Goal: Task Accomplishment & Management: Manage account settings

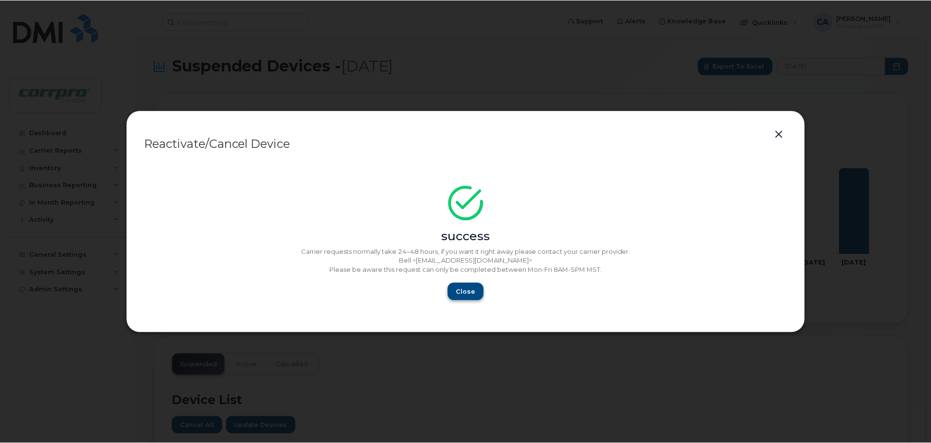
scroll to position [438, 0]
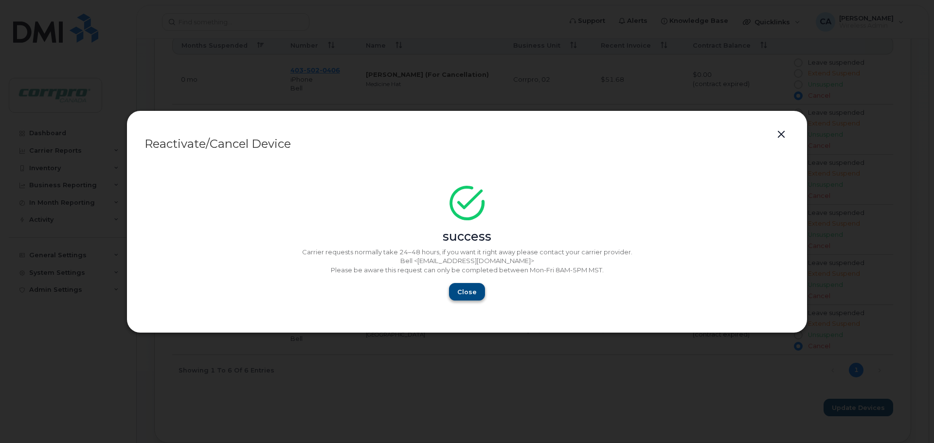
click at [467, 296] on span "Close" at bounding box center [466, 292] width 19 height 9
click at [781, 135] on button "button" at bounding box center [781, 135] width 15 height 14
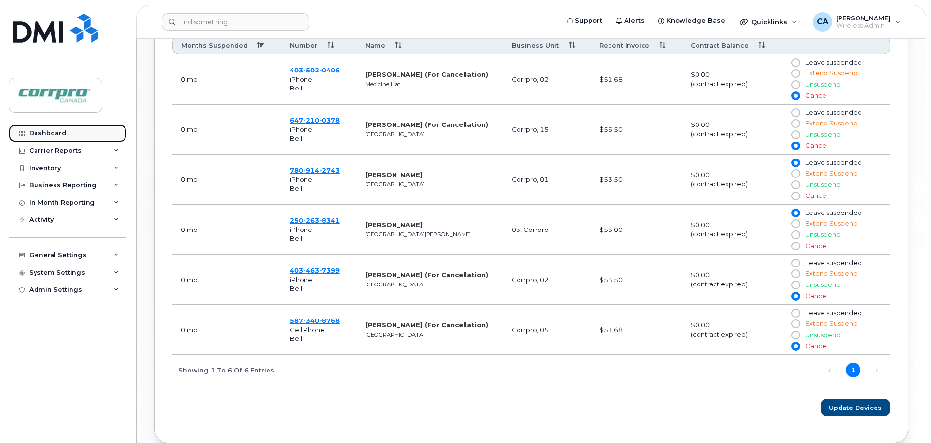
click at [50, 131] on div "Dashboard" at bounding box center [47, 133] width 37 height 8
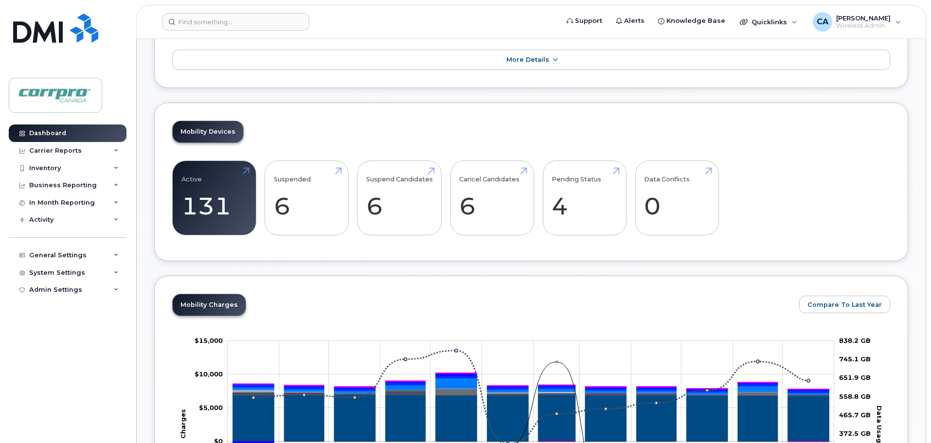
scroll to position [146, 0]
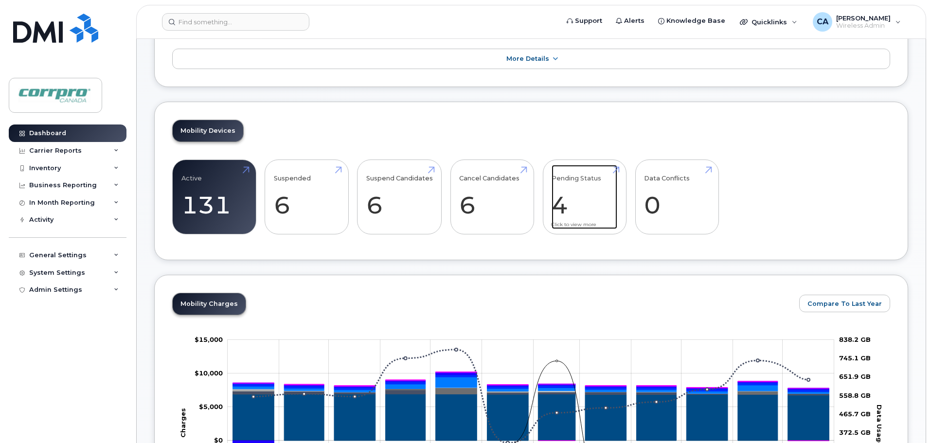
click at [568, 212] on link "Pending Status 4" at bounding box center [585, 197] width 66 height 64
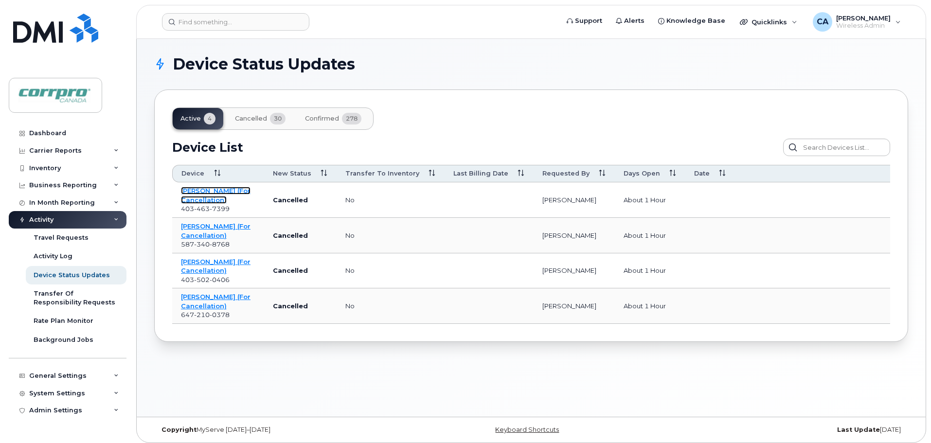
click at [212, 196] on link "Phillip Falcon (For Cancellation)" at bounding box center [216, 195] width 70 height 17
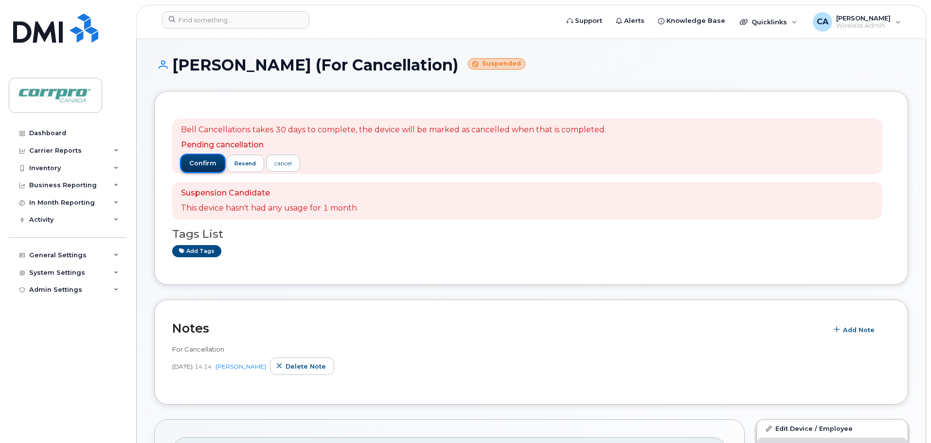
click at [211, 161] on span "confirm" at bounding box center [202, 163] width 27 height 9
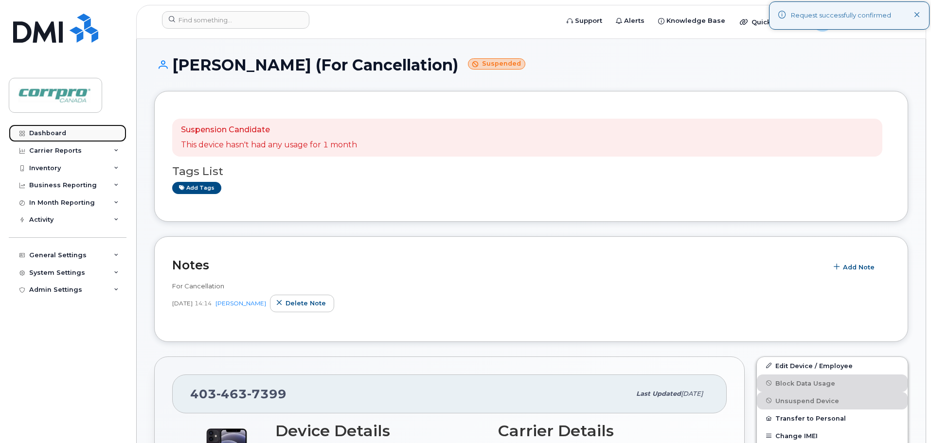
click at [62, 132] on div "Dashboard" at bounding box center [47, 133] width 37 height 8
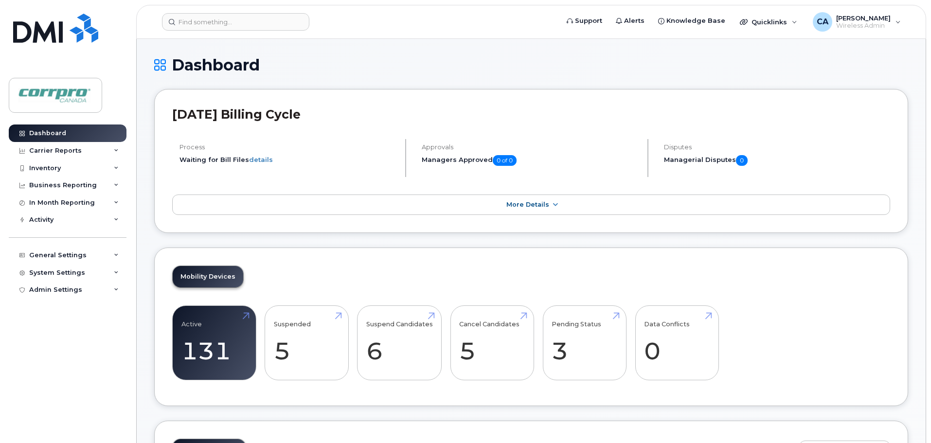
click at [567, 280] on div "Mobility Devices Active 131 -13% Suspended 5 Suspend Candidates 6 Cancel Candid…" at bounding box center [531, 327] width 754 height 159
click at [554, 354] on link "Pending Status 3" at bounding box center [585, 343] width 66 height 64
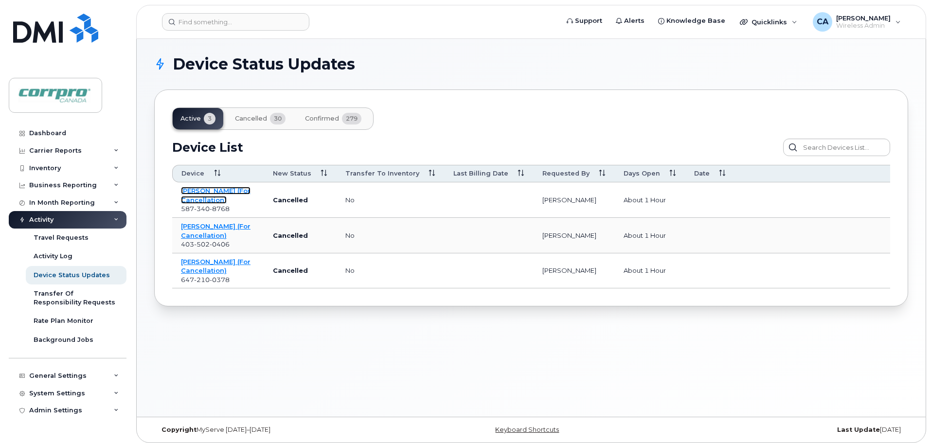
click at [211, 197] on link "[PERSON_NAME] (For Cancellation)" at bounding box center [216, 195] width 70 height 17
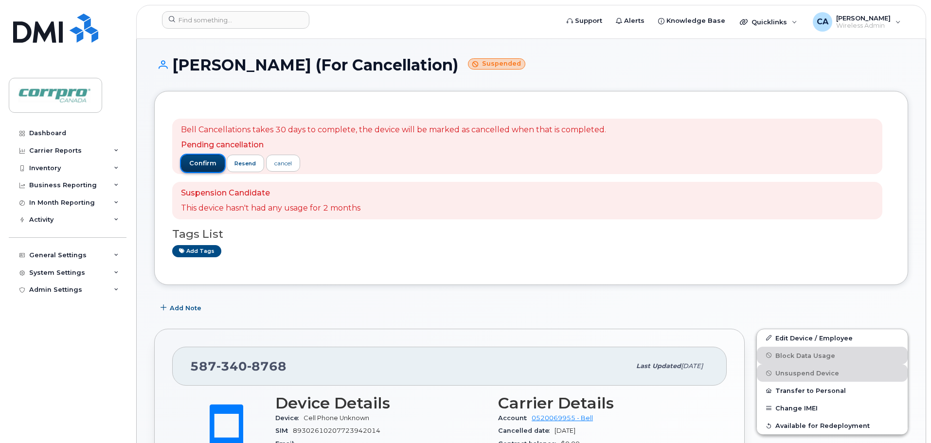
click at [207, 167] on span "confirm" at bounding box center [202, 163] width 27 height 9
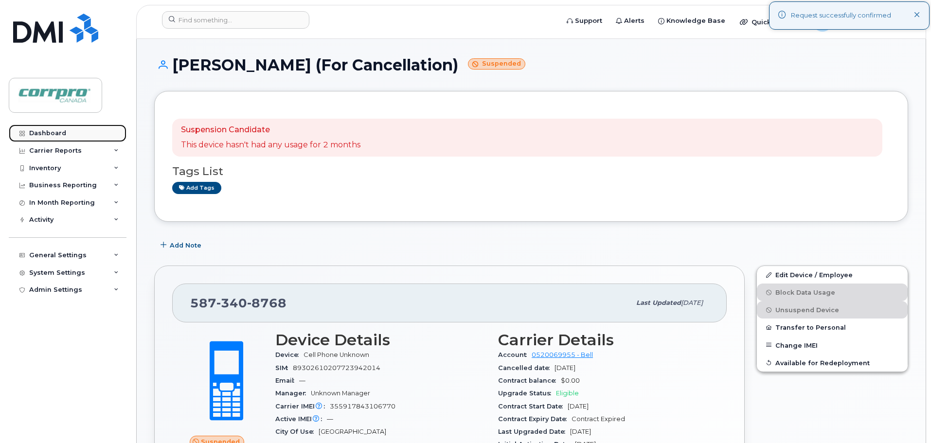
click at [45, 133] on div "Dashboard" at bounding box center [47, 133] width 37 height 8
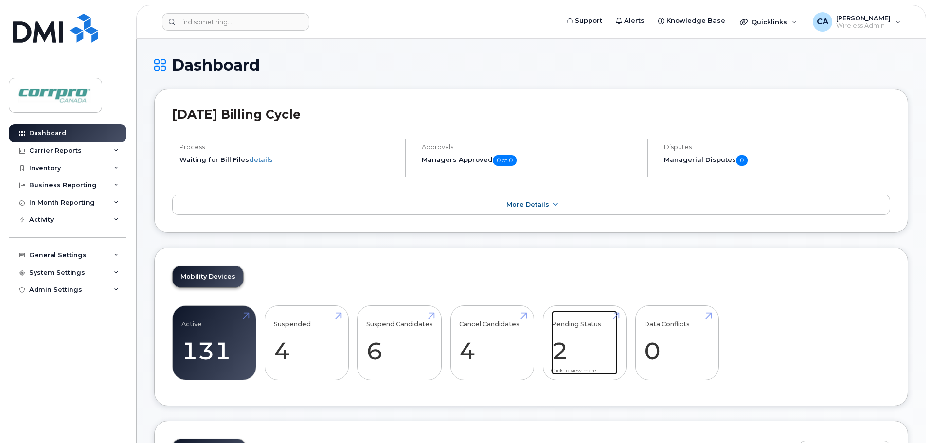
click at [565, 350] on link "Pending Status 2" at bounding box center [585, 343] width 66 height 64
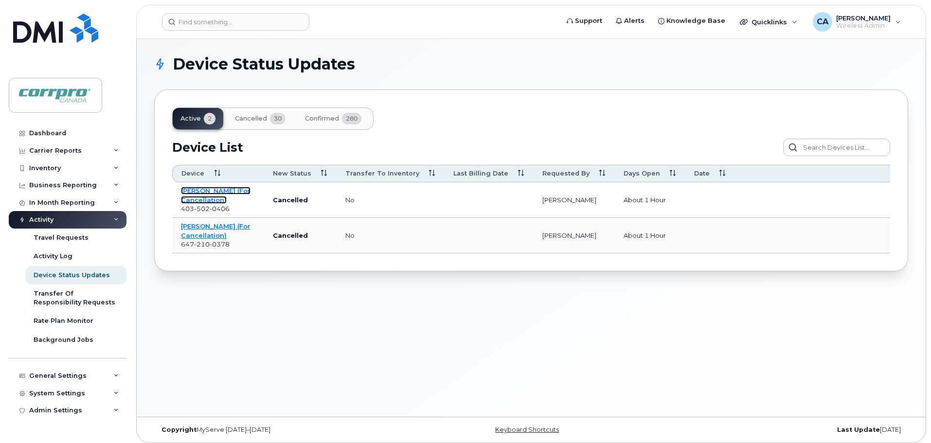
click at [195, 191] on link "[PERSON_NAME] (For Cancellation)" at bounding box center [216, 195] width 70 height 17
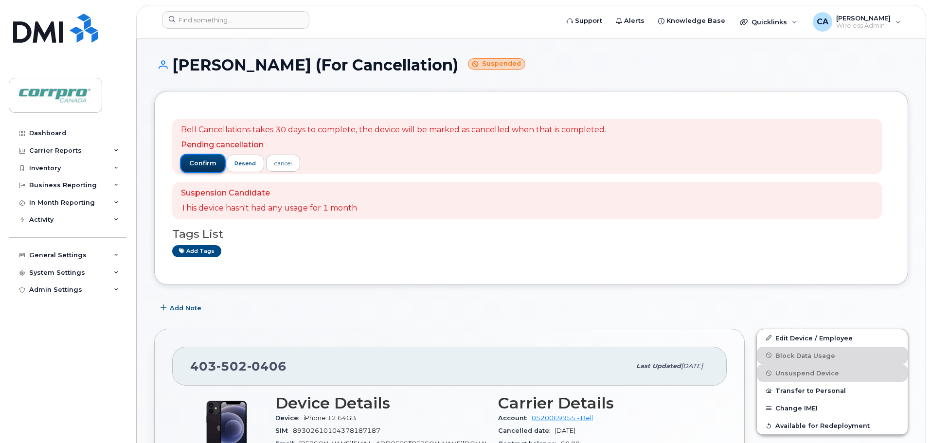
click at [207, 162] on span "confirm" at bounding box center [202, 163] width 27 height 9
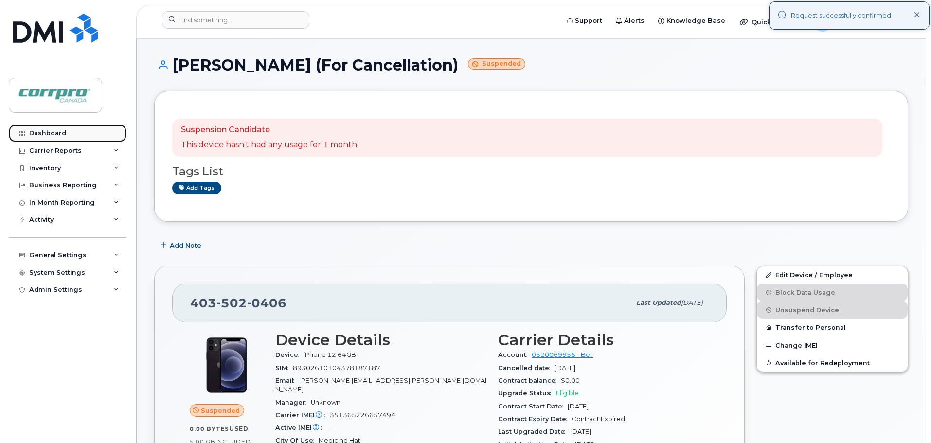
click at [68, 135] on link "Dashboard" at bounding box center [68, 134] width 118 height 18
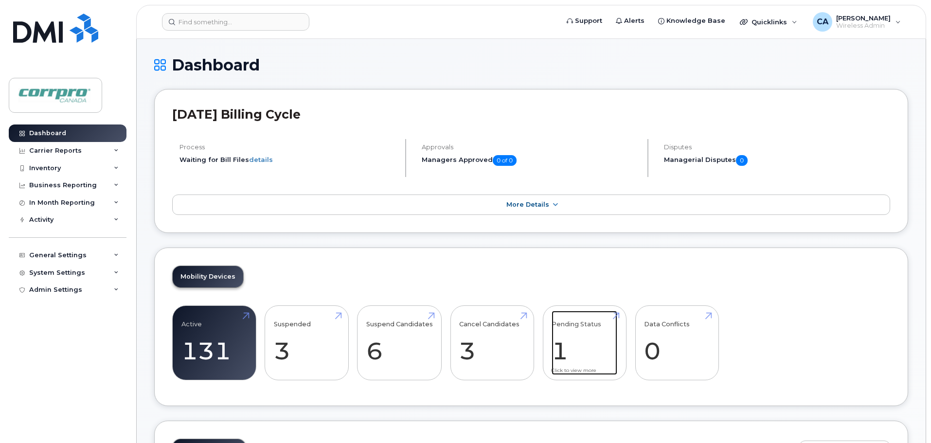
click at [562, 355] on link "Pending Status 1" at bounding box center [585, 343] width 66 height 64
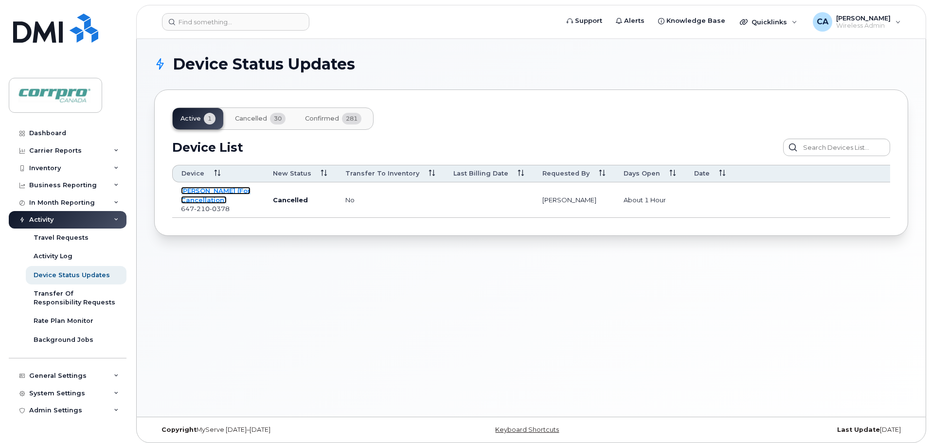
click at [214, 194] on link "[PERSON_NAME] (For Cancellation)" at bounding box center [216, 195] width 70 height 17
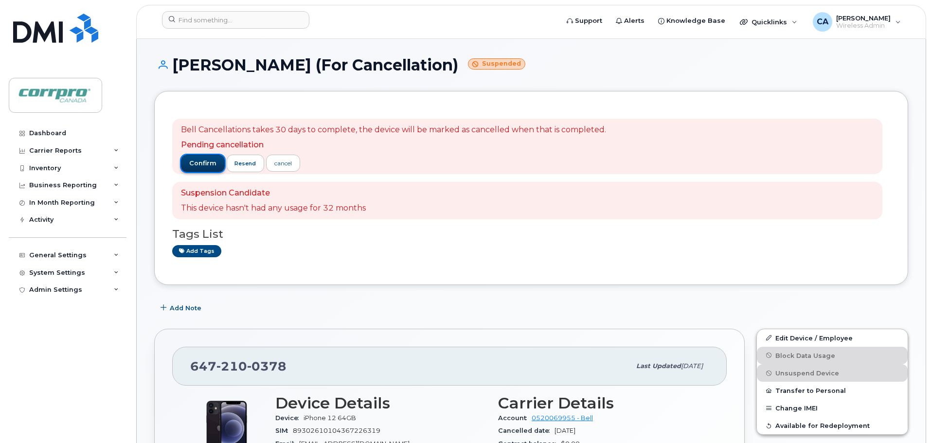
click at [201, 168] on button "confirm" at bounding box center [203, 164] width 44 height 18
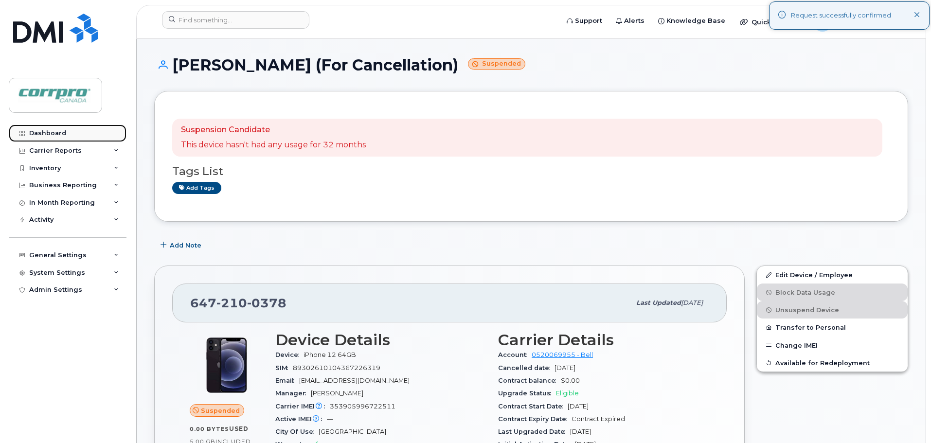
click at [61, 137] on link "Dashboard" at bounding box center [68, 134] width 118 height 18
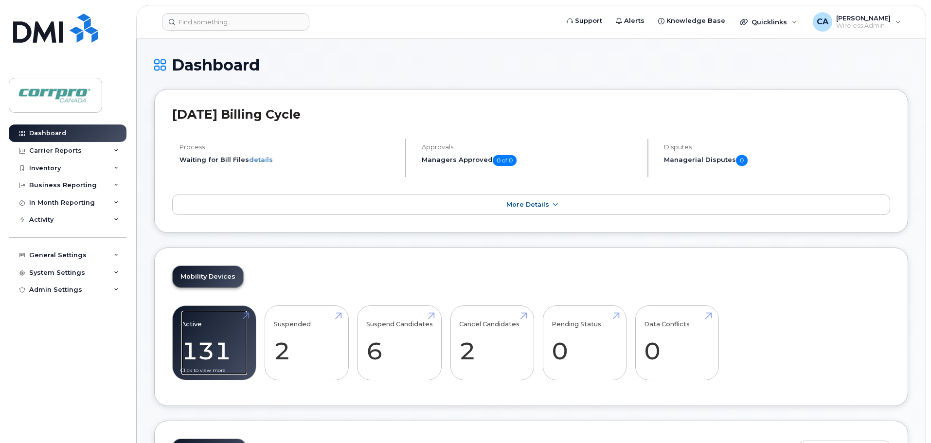
click at [213, 352] on link "Active 131 -13%" at bounding box center [215, 343] width 66 height 64
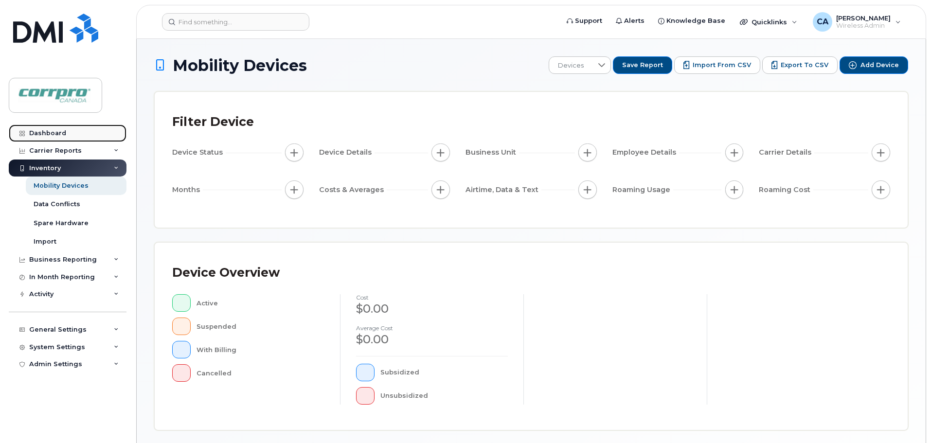
click at [67, 133] on link "Dashboard" at bounding box center [68, 134] width 118 height 18
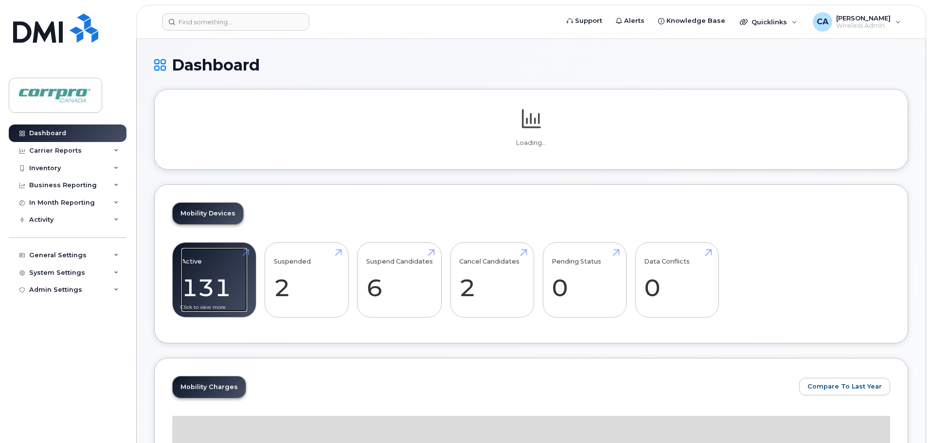
click at [210, 287] on link "Active 131 -13%" at bounding box center [215, 280] width 66 height 64
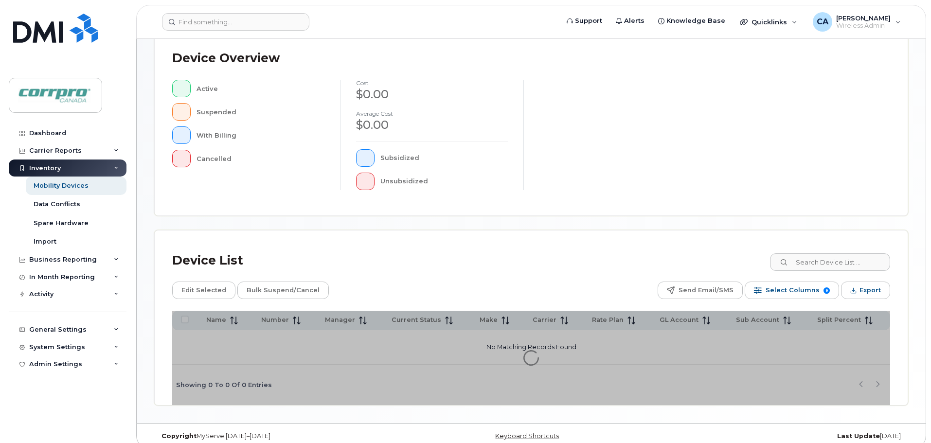
scroll to position [226, 0]
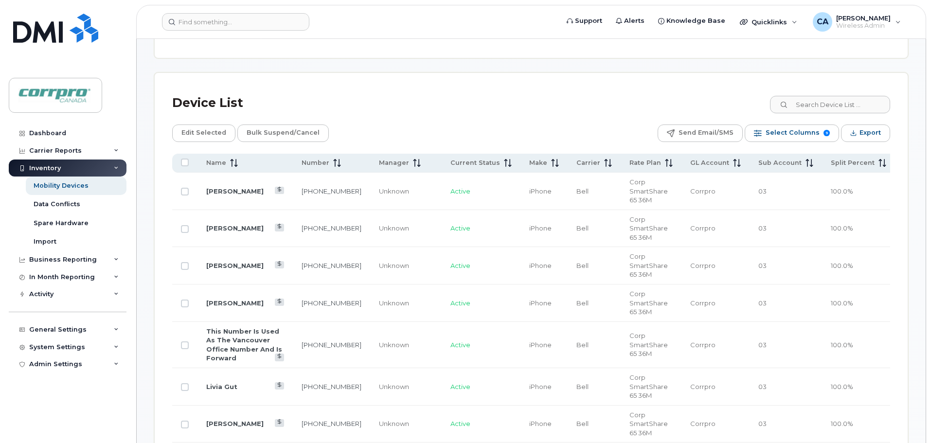
scroll to position [420, 0]
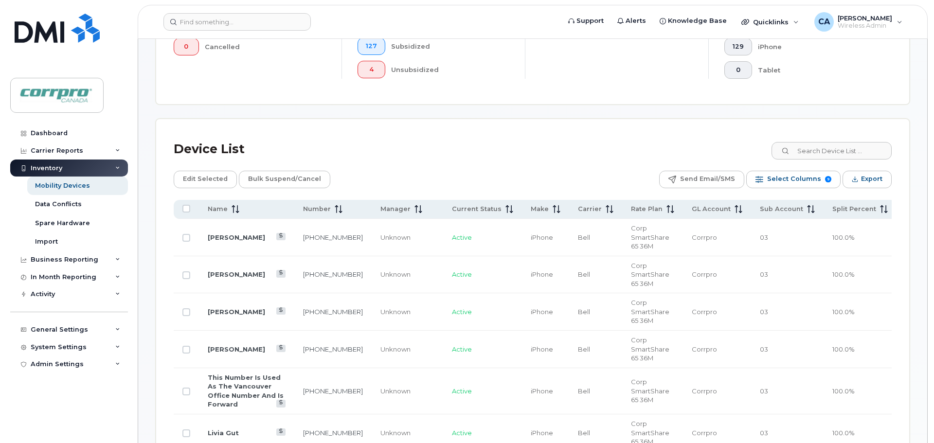
scroll to position [323, 0]
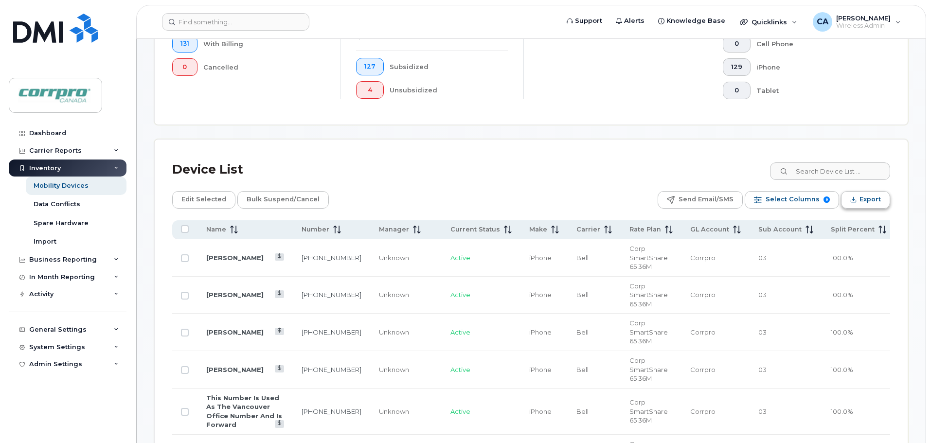
click at [876, 198] on span "Export" at bounding box center [870, 199] width 21 height 15
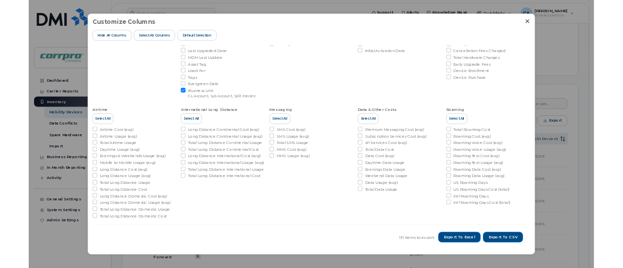
scroll to position [148, 0]
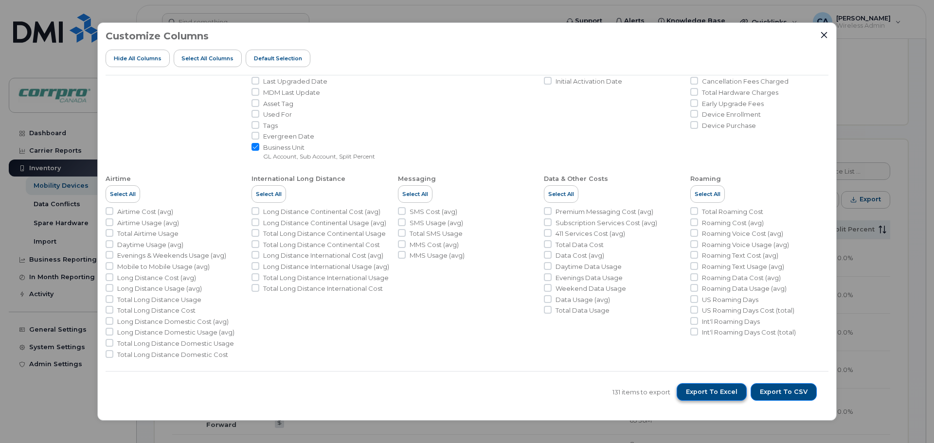
click at [722, 393] on span "Export to Excel" at bounding box center [712, 392] width 52 height 9
